Goal: Transaction & Acquisition: Purchase product/service

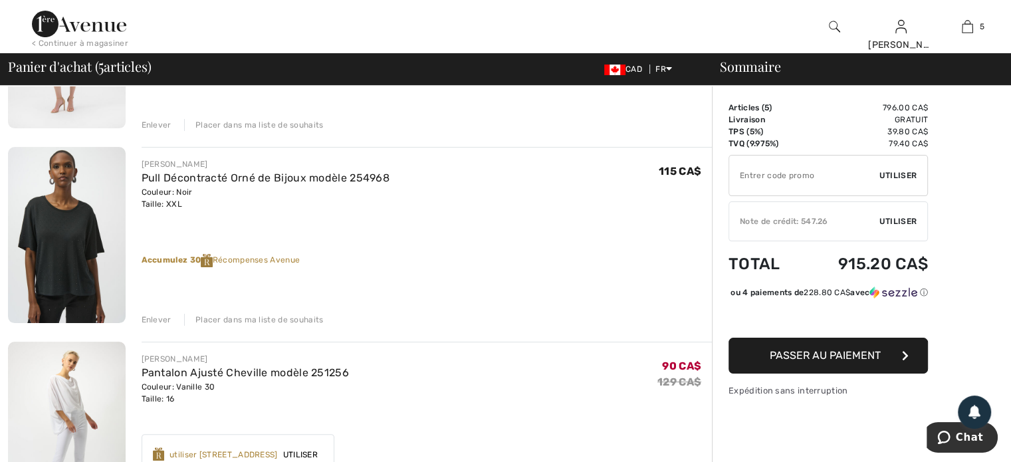
scroll to position [266, 0]
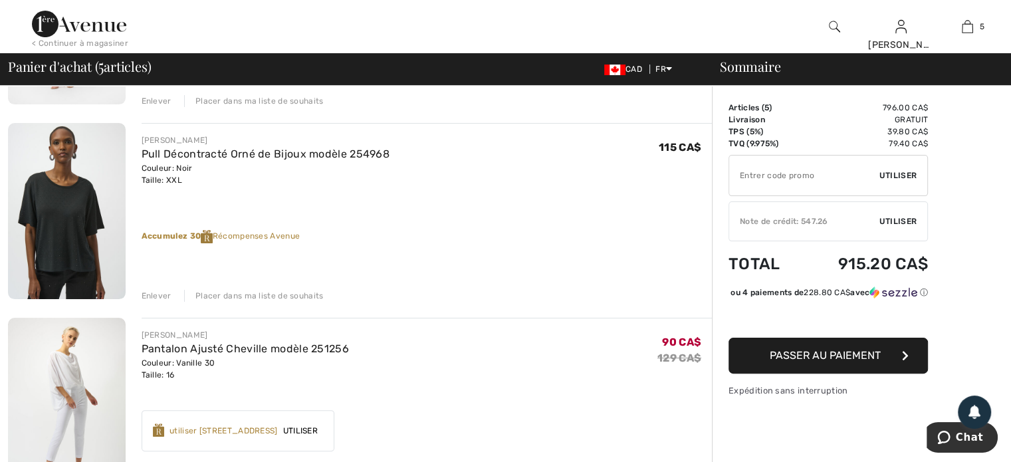
click at [155, 290] on div "Enlever" at bounding box center [157, 296] width 30 height 12
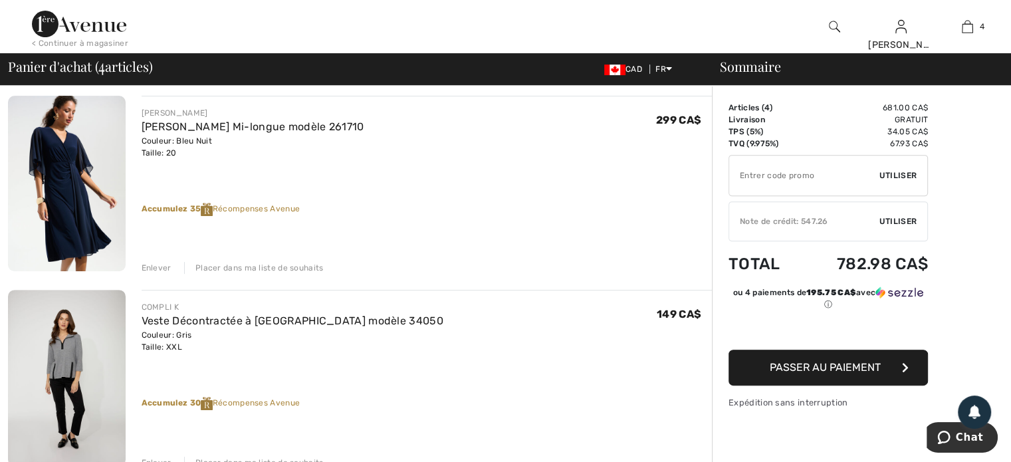
scroll to position [465, 0]
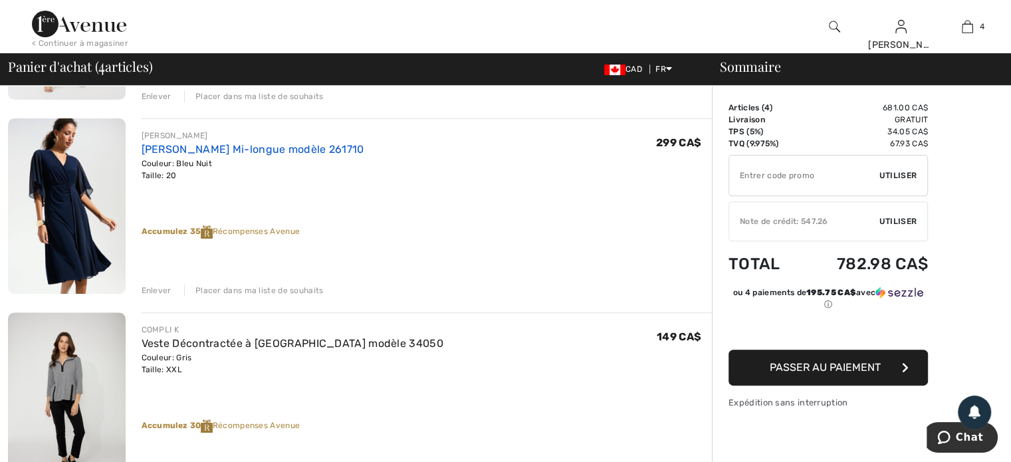
click at [243, 145] on link "[PERSON_NAME] Mi-longue modèle 261710" at bounding box center [253, 149] width 223 height 13
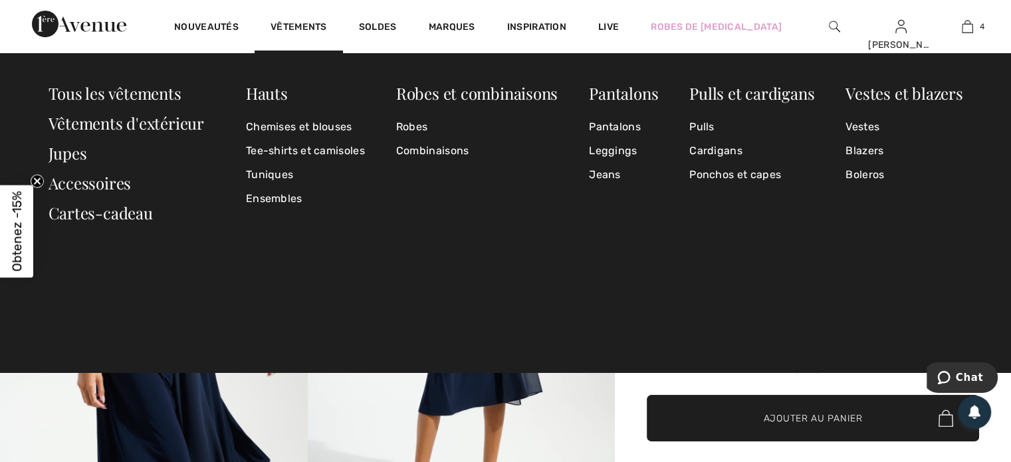
click at [70, 19] on img at bounding box center [79, 24] width 94 height 27
